Goal: Browse casually: Explore the website without a specific task or goal

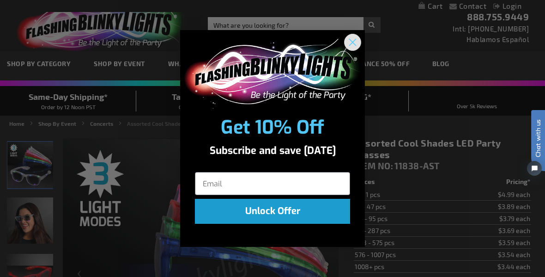
click at [355, 43] on circle "Close dialog" at bounding box center [352, 42] width 15 height 15
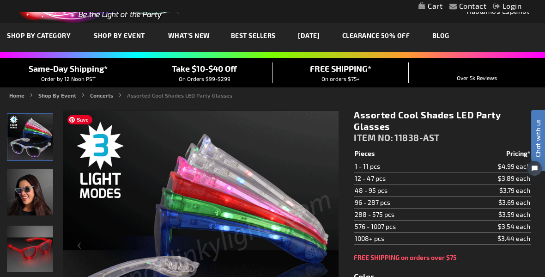
scroll to position [18, 0]
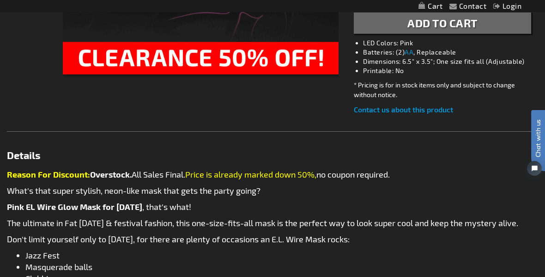
scroll to position [339, 0]
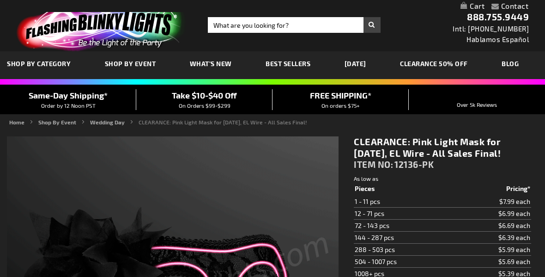
type input "5639"
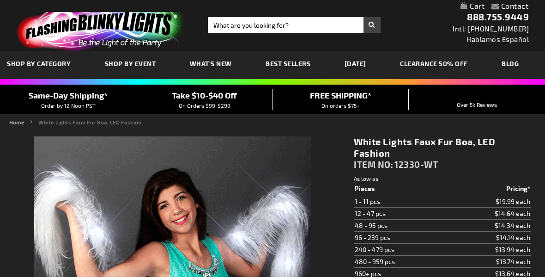
type input "5646"
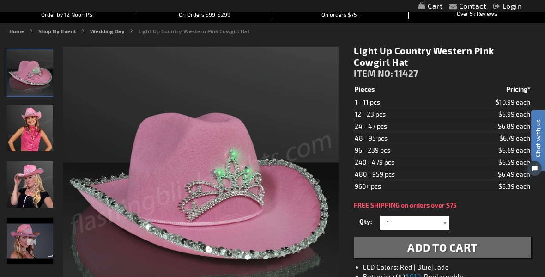
scroll to position [111, 0]
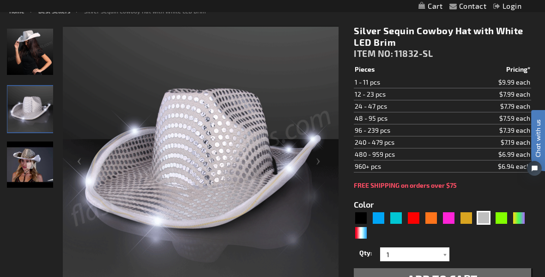
scroll to position [115, 0]
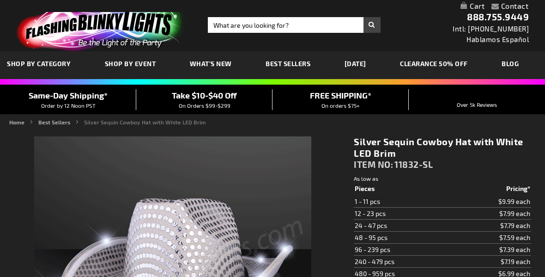
type input "5644"
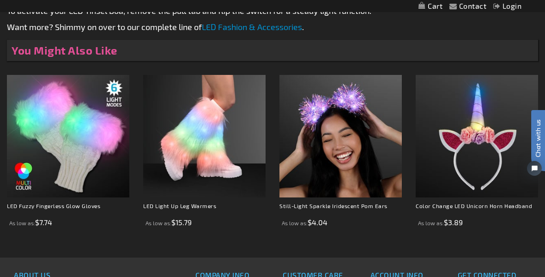
scroll to position [565, 0]
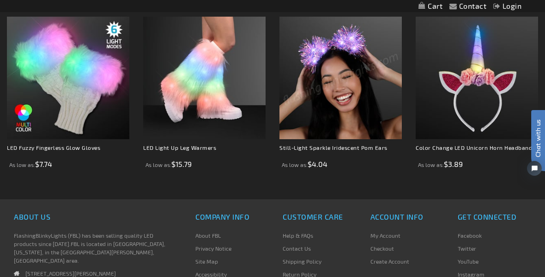
click at [336, 86] on img at bounding box center [340, 78] width 122 height 122
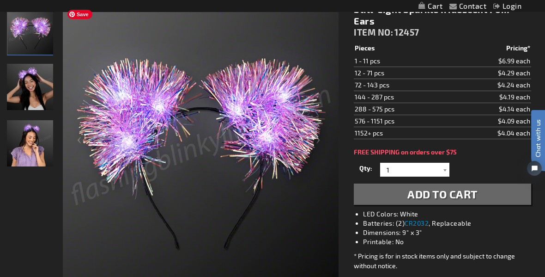
scroll to position [105, 0]
